Goal: Task Accomplishment & Management: Manage account settings

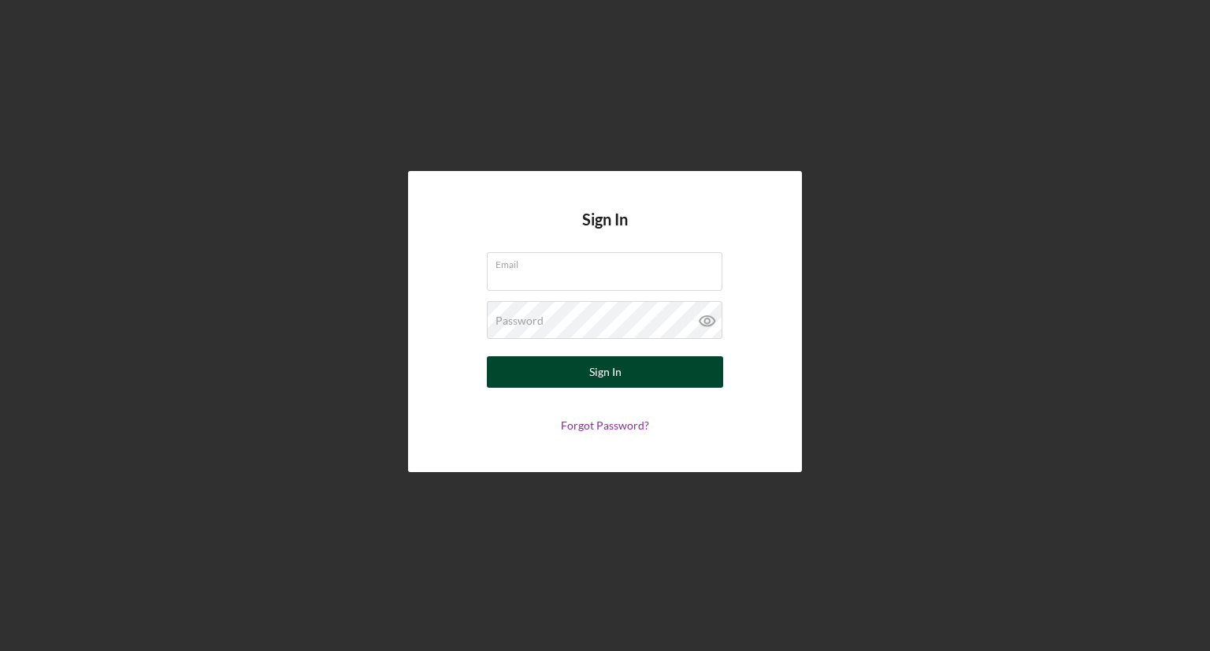
type input "[EMAIL_ADDRESS][DOMAIN_NAME]"
click at [561, 375] on button "Sign In" at bounding box center [605, 372] width 236 height 32
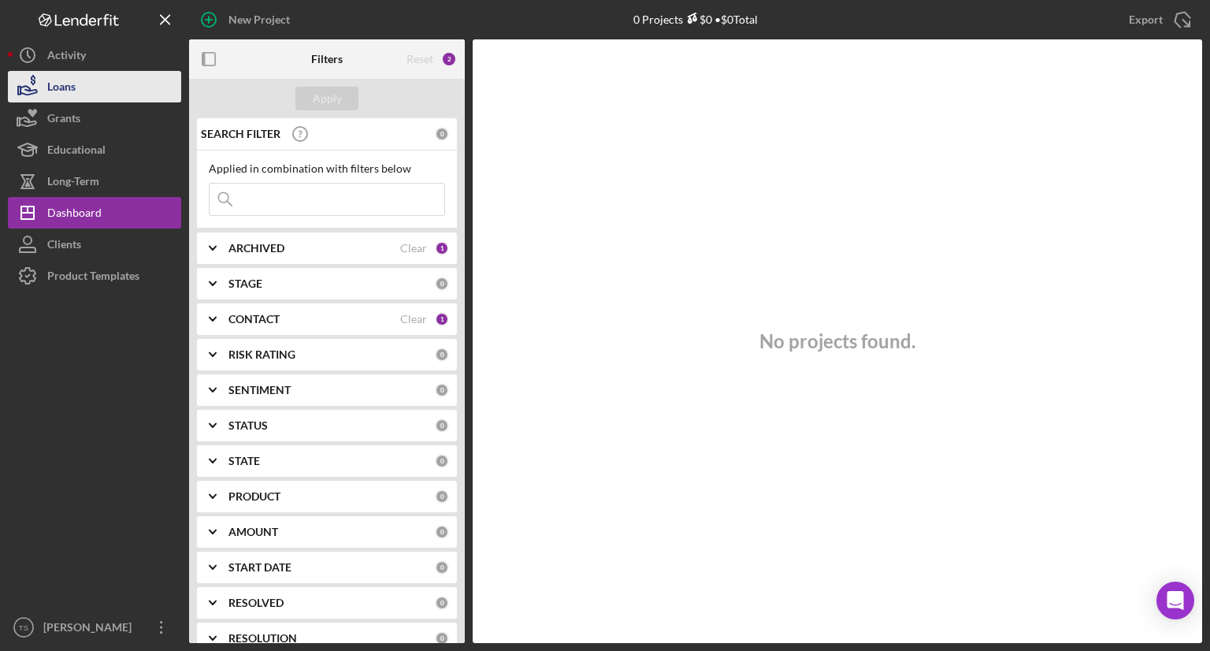
click at [90, 91] on button "Loans" at bounding box center [94, 87] width 173 height 32
